Goal: Navigation & Orientation: Find specific page/section

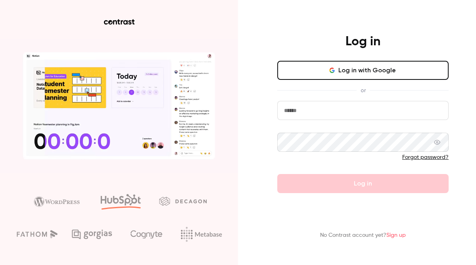
type input "**********"
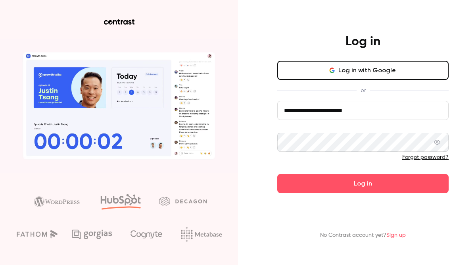
click at [356, 40] on h4 "Log in" at bounding box center [362, 42] width 35 height 16
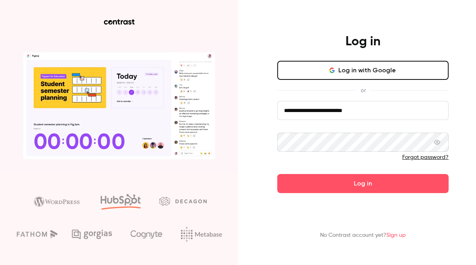
click at [373, 78] on button "Log in with Google" at bounding box center [362, 70] width 171 height 19
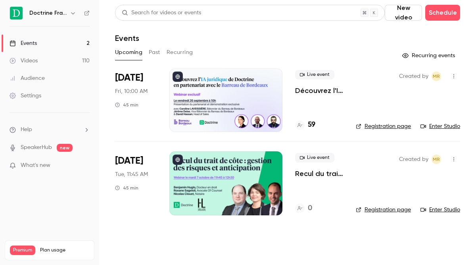
click at [70, 15] on icon "button" at bounding box center [73, 13] width 6 height 6
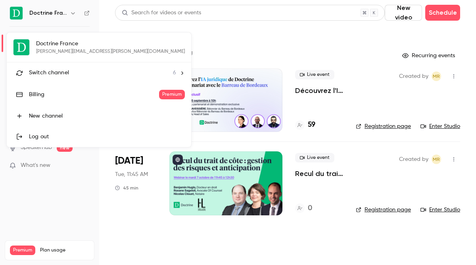
click at [62, 75] on span "Switch channel" at bounding box center [49, 73] width 40 height 8
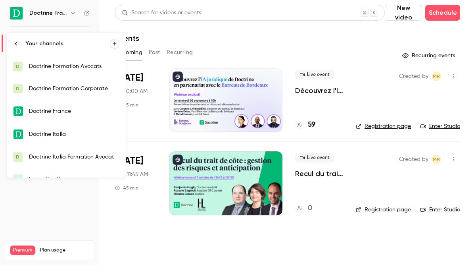
click at [62, 91] on div "Doctrine Formation Corporate" at bounding box center [74, 88] width 90 height 8
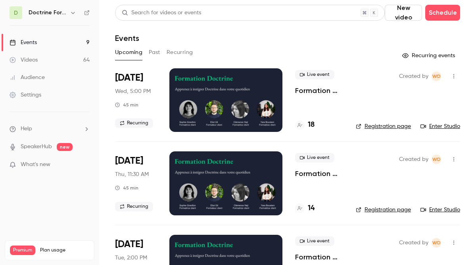
click at [428, 126] on link "Enter Studio" at bounding box center [440, 126] width 40 height 8
